Goal: Task Accomplishment & Management: Manage account settings

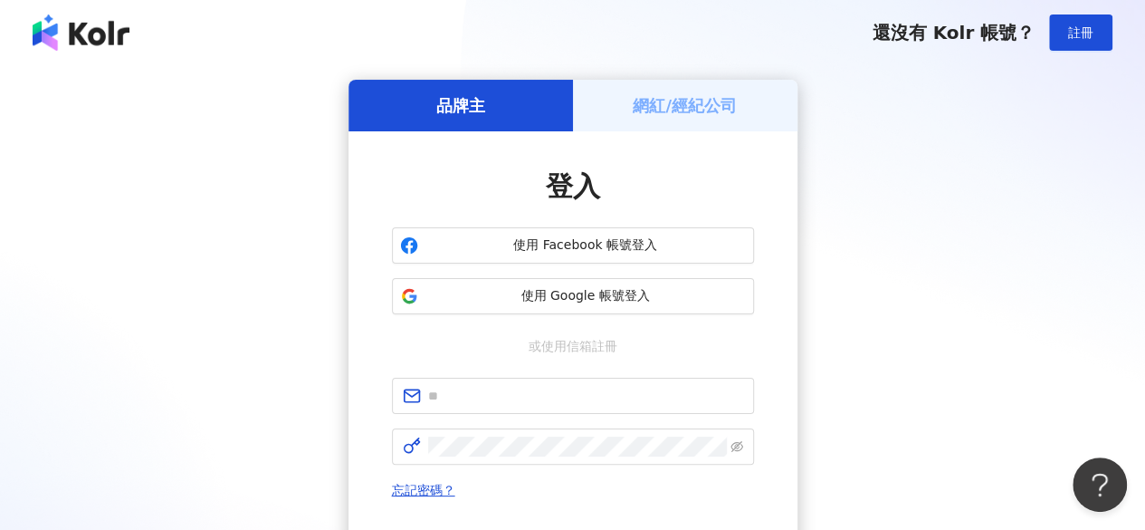
click at [688, 87] on div "網紅/經紀公司" at bounding box center [685, 106] width 225 height 52
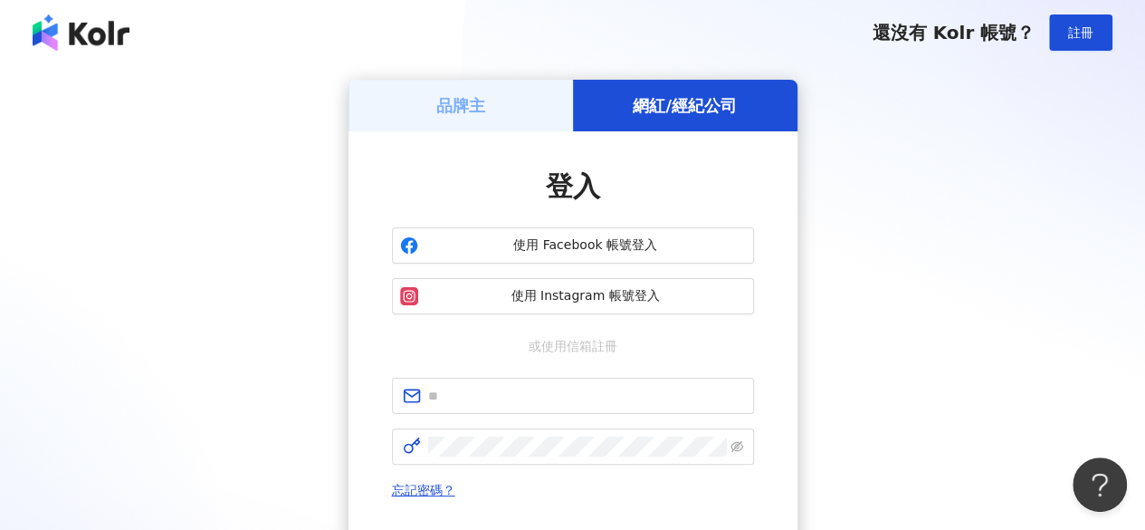
click at [510, 120] on div "品牌主" at bounding box center [461, 106] width 225 height 52
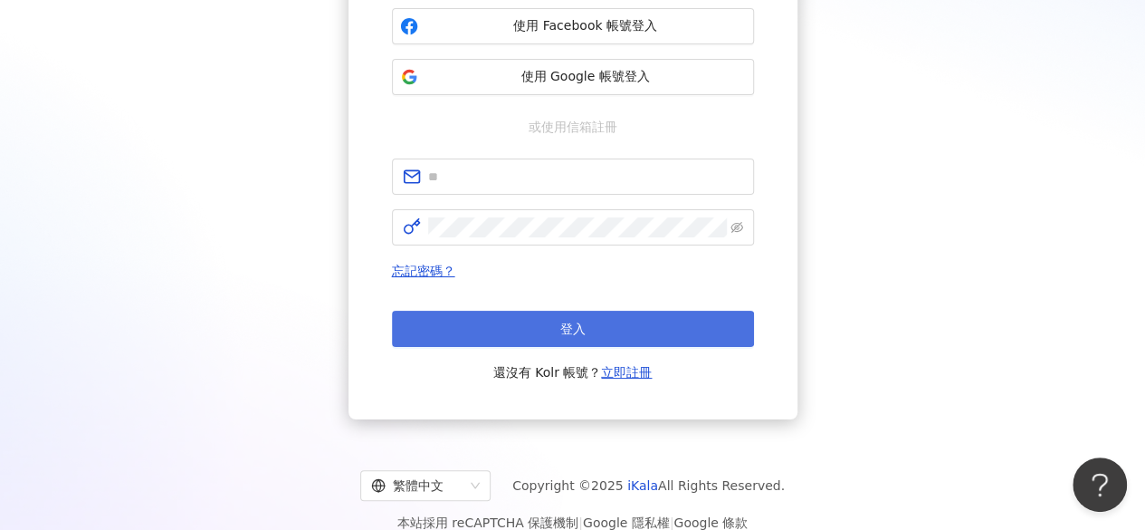
scroll to position [217, 0]
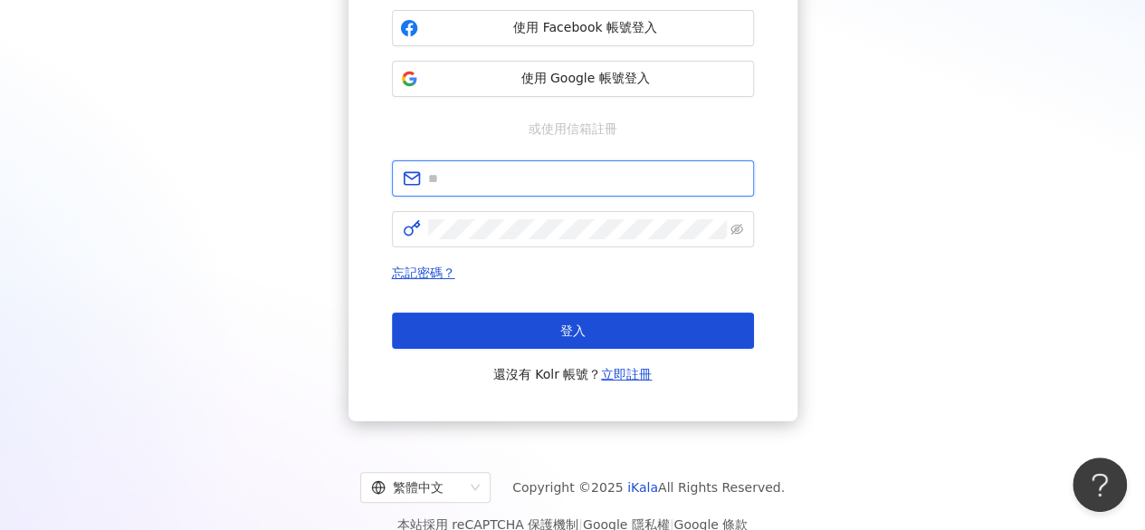
click at [624, 184] on input "text" at bounding box center [585, 178] width 315 height 20
type input "**********"
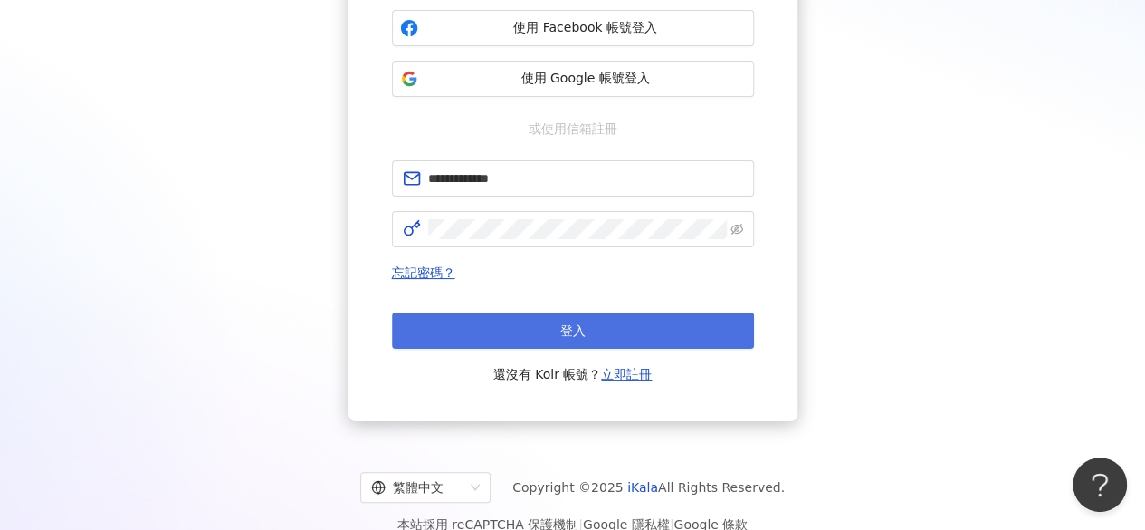
click at [578, 312] on button "登入" at bounding box center [573, 330] width 362 height 36
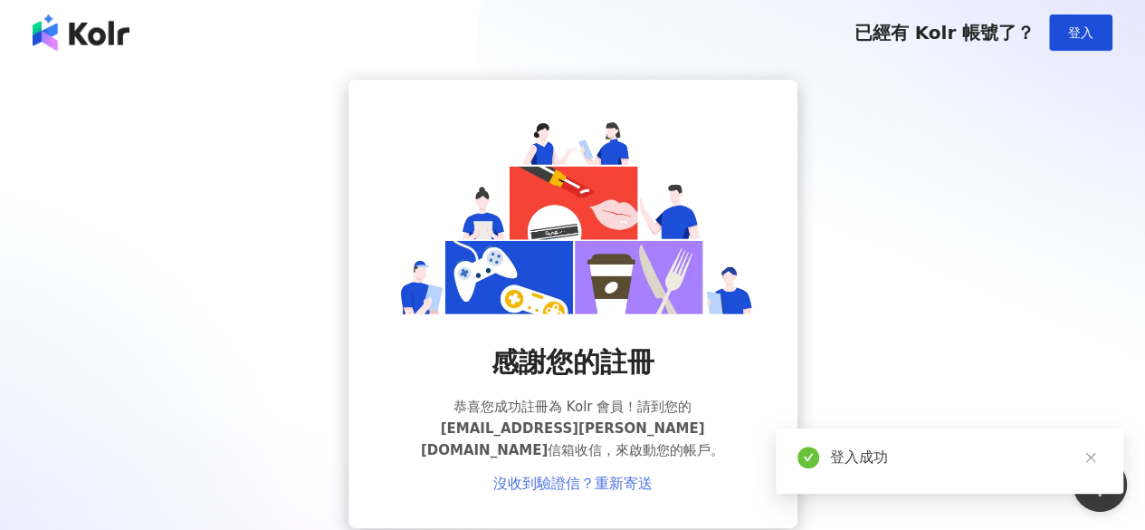
click at [619, 475] on link "沒收到驗證信？重新寄送" at bounding box center [572, 483] width 159 height 16
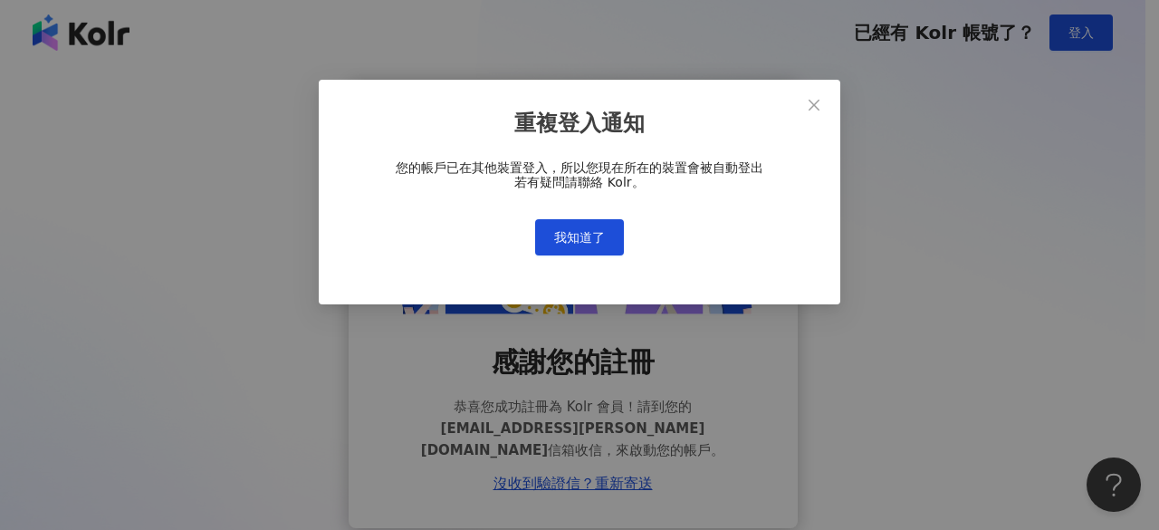
click at [145, 241] on div "重複登入通知 您的帳戶已在其他裝置登入，所以您現在所在的裝置會被自動登出 若有疑問請聯絡 Kolr。 我知道了" at bounding box center [579, 265] width 1159 height 530
